Goal: Task Accomplishment & Management: Manage account settings

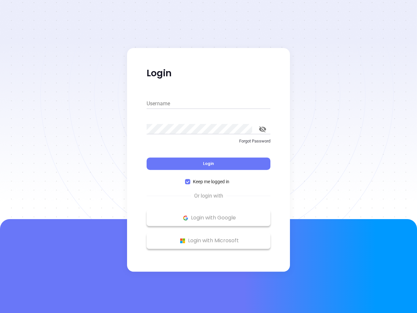
click at [208, 156] on div "Login" at bounding box center [209, 159] width 124 height 20
click at [208, 104] on input "Username" at bounding box center [209, 103] width 124 height 10
click at [262, 129] on icon "toggle password visibility" at bounding box center [262, 129] width 7 height 6
click at [208, 163] on span "Login" at bounding box center [208, 164] width 11 height 6
click at [208, 181] on span "Keep me logged in" at bounding box center [211, 181] width 42 height 7
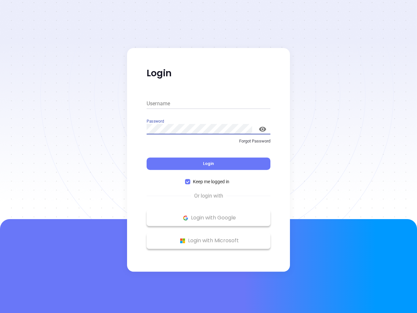
click at [190, 181] on input "Keep me logged in" at bounding box center [187, 181] width 5 height 5
checkbox input "false"
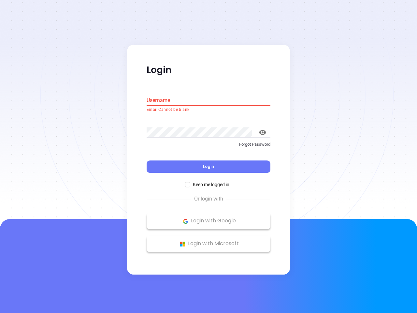
click at [208, 218] on p "Login with Google" at bounding box center [208, 221] width 117 height 10
click at [208, 240] on p "Login with Microsoft" at bounding box center [208, 244] width 117 height 10
